Goal: Check status: Check status

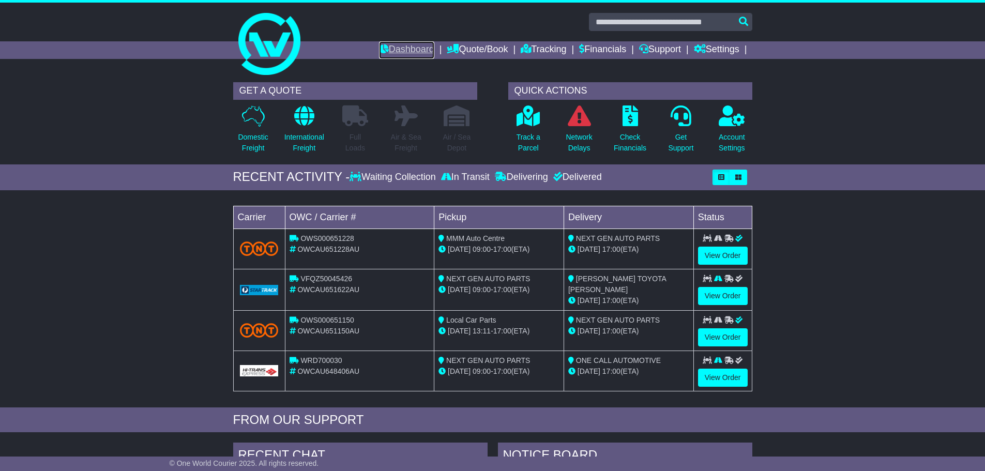
click at [417, 55] on link "Dashboard" at bounding box center [406, 50] width 55 height 18
click at [728, 382] on link "View Order" at bounding box center [723, 378] width 50 height 18
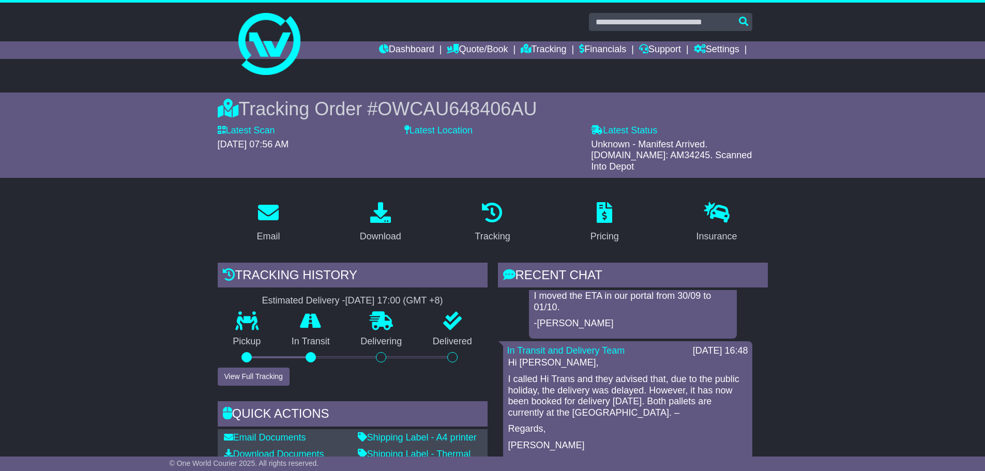
scroll to position [52, 0]
